Goal: Task Accomplishment & Management: Use online tool/utility

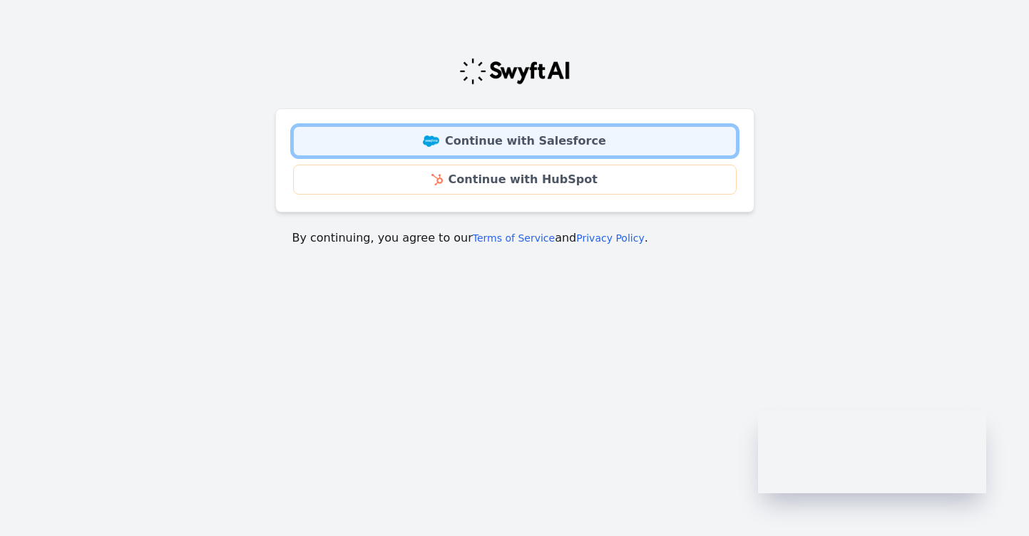
click at [540, 150] on link "Continue with Salesforce" at bounding box center [515, 141] width 444 height 30
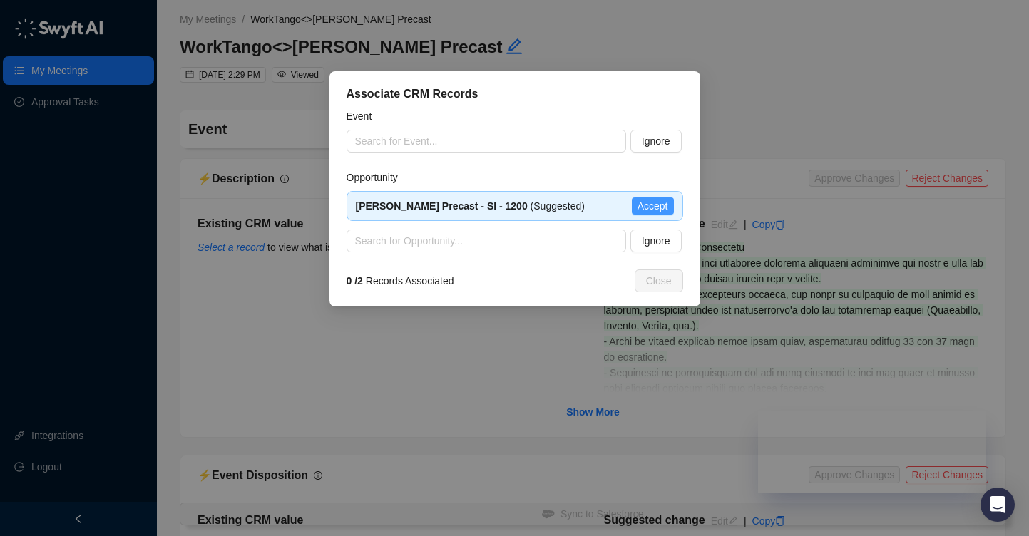
click at [667, 207] on span "Accept" at bounding box center [653, 206] width 31 height 16
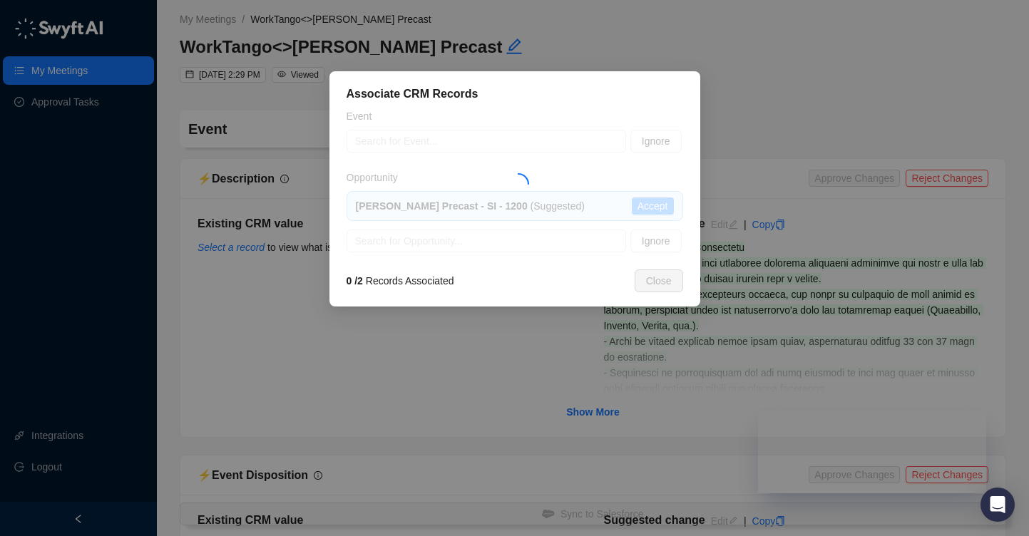
type textarea "**********"
type input "**********"
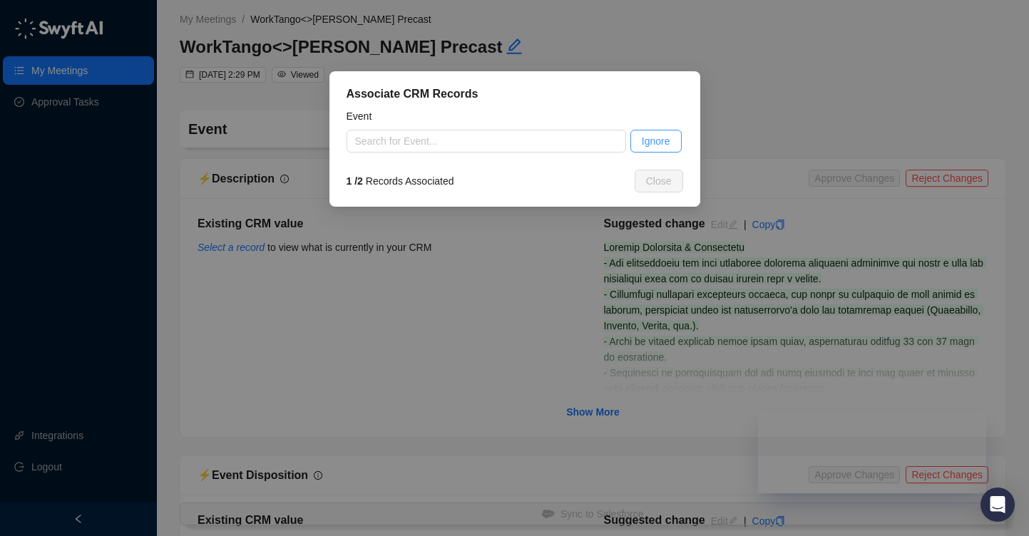
click at [653, 132] on button "Ignore" at bounding box center [655, 141] width 51 height 23
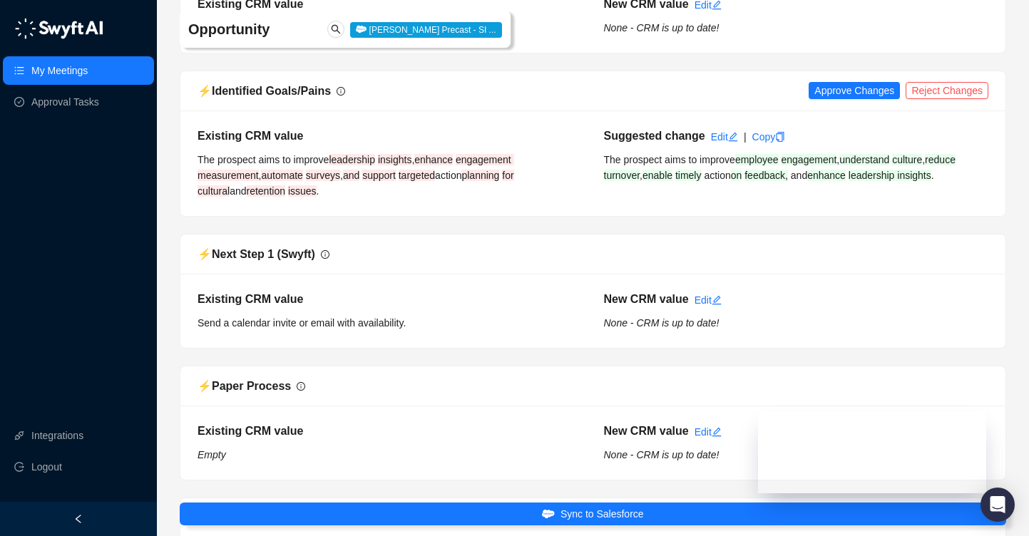
scroll to position [1248, 0]
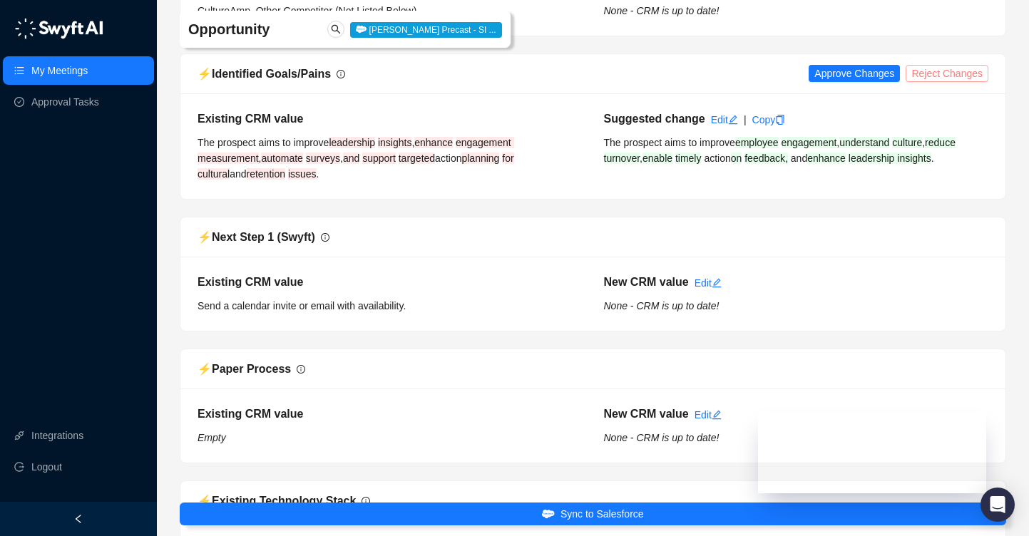
click at [937, 73] on span "Reject Changes" at bounding box center [946, 74] width 71 height 16
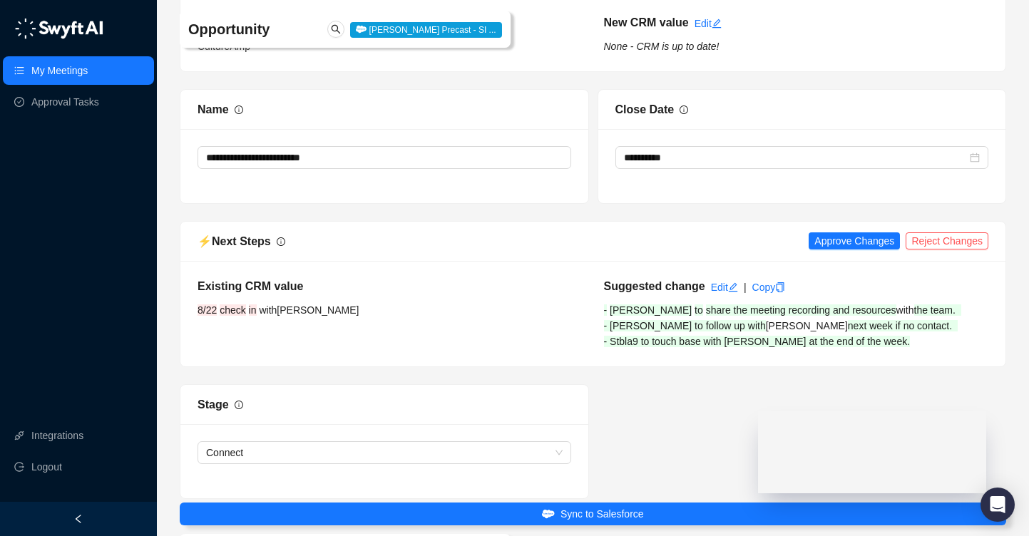
scroll to position [2300, 0]
click at [929, 238] on span "Reject Changes" at bounding box center [946, 241] width 71 height 16
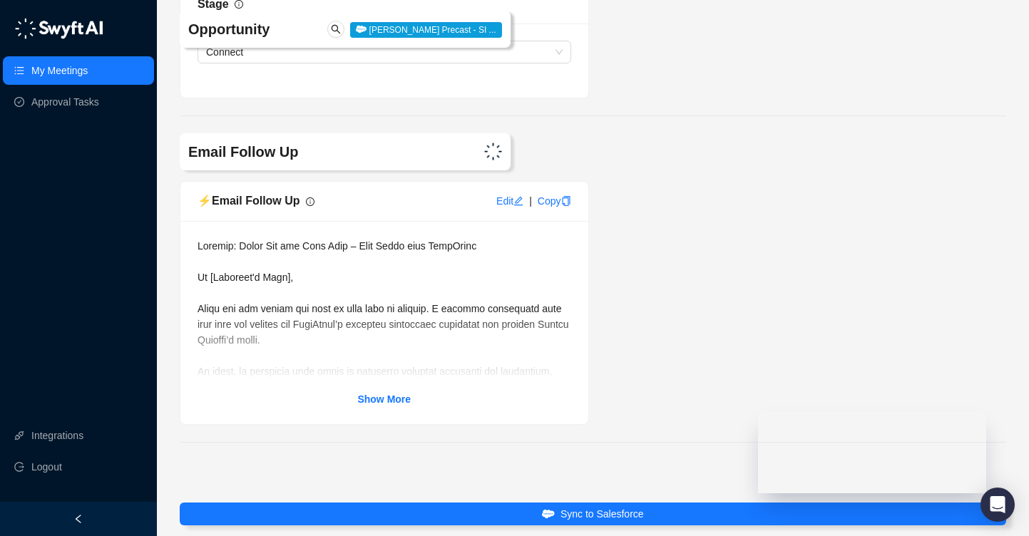
scroll to position [2695, 0]
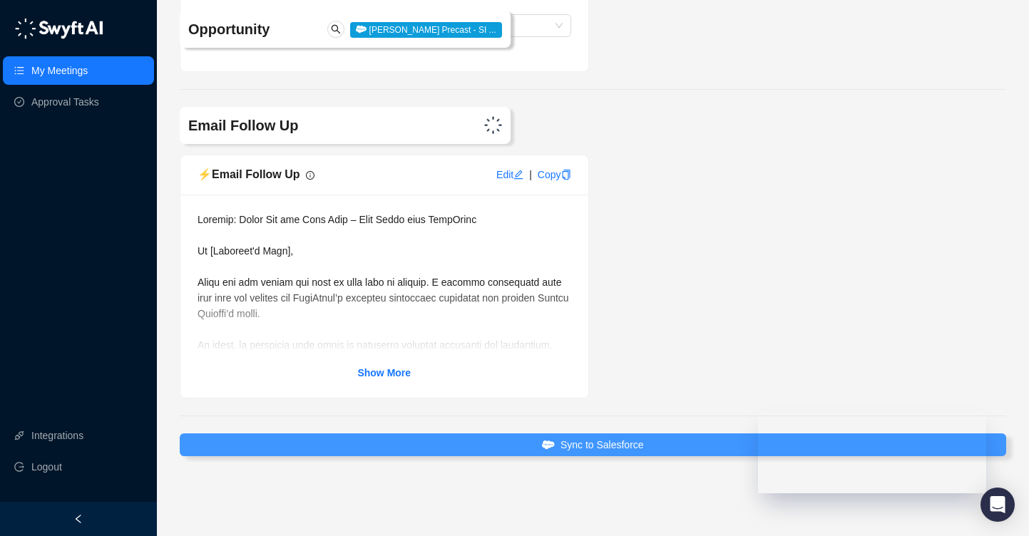
click at [588, 439] on span "Sync to Salesforce" at bounding box center [602, 445] width 83 height 16
